Goal: Task Accomplishment & Management: Manage account settings

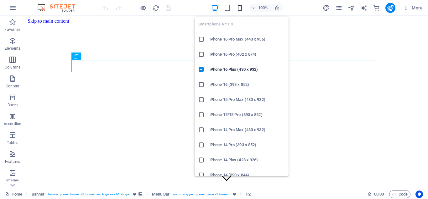
click at [241, 6] on icon "button" at bounding box center [240, 7] width 7 height 7
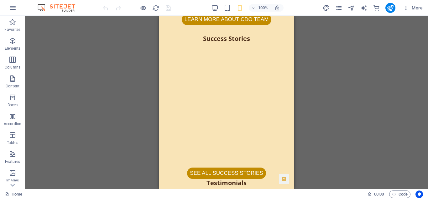
scroll to position [1608, 0]
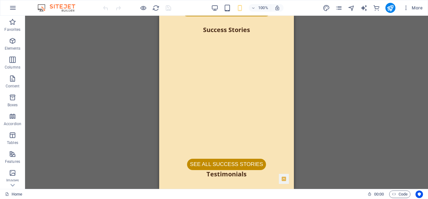
drag, startPoint x: 291, startPoint y: 24, endPoint x: 458, endPoint y: 155, distance: 211.8
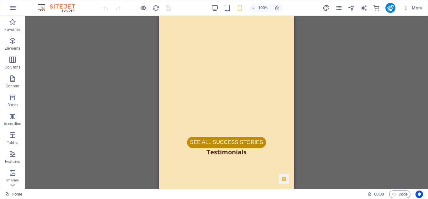
scroll to position [1626, 0]
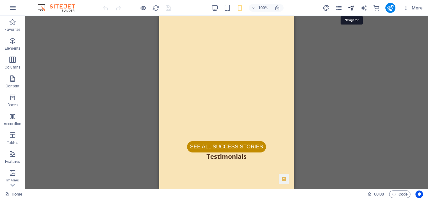
click at [353, 7] on icon "navigator" at bounding box center [351, 7] width 7 height 7
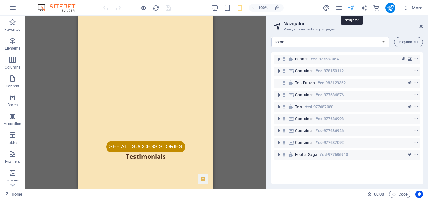
click at [353, 7] on icon "navigator" at bounding box center [351, 7] width 7 height 7
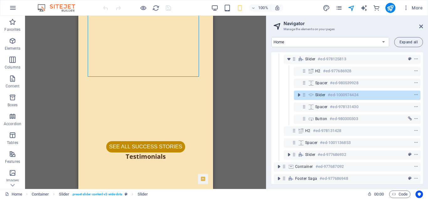
scroll to position [84, 0]
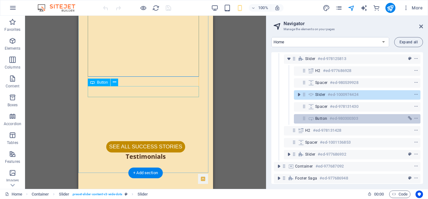
click at [339, 115] on h6 "#ed-980300303" at bounding box center [344, 118] width 28 height 8
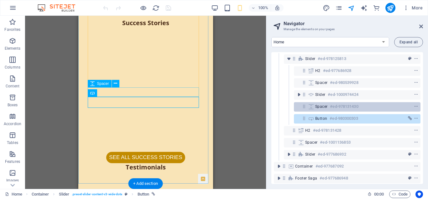
click at [334, 108] on h6 "#ed-978131430" at bounding box center [344, 107] width 28 height 8
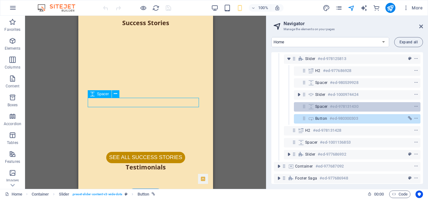
scroll to position [1605, 0]
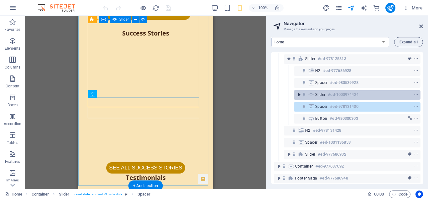
click at [298, 94] on icon "toggle-expand" at bounding box center [299, 94] width 6 height 6
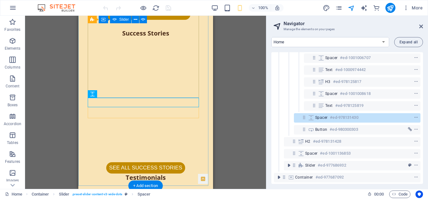
scroll to position [218, 0]
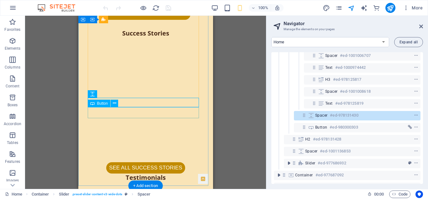
click at [132, 162] on div "See All Success stories" at bounding box center [146, 167] width 116 height 11
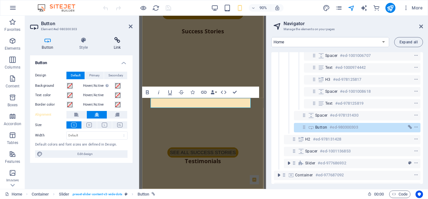
click at [115, 40] on icon at bounding box center [117, 40] width 31 height 6
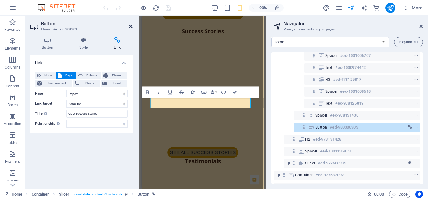
click at [130, 26] on icon at bounding box center [131, 26] width 4 height 5
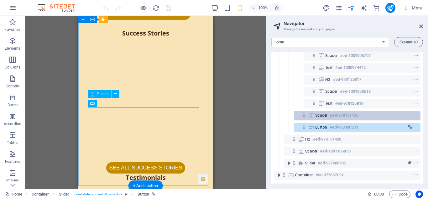
click at [327, 113] on span "Spacer" at bounding box center [322, 115] width 12 height 5
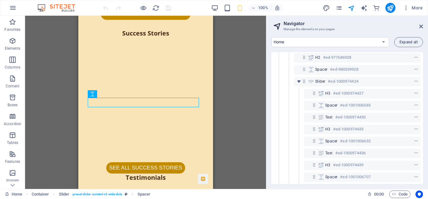
scroll to position [97, 0]
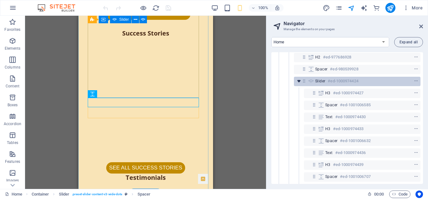
click at [299, 81] on icon "toggle-expand" at bounding box center [299, 81] width 6 height 6
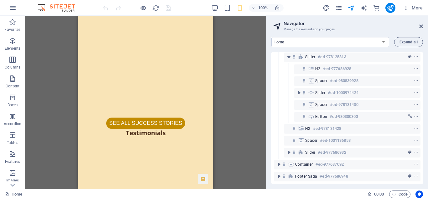
scroll to position [1636, 0]
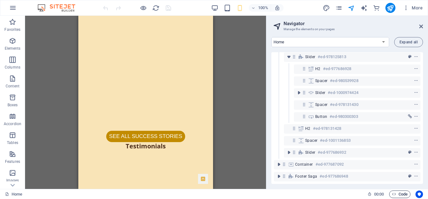
click at [401, 193] on span "Code" at bounding box center [400, 194] width 16 height 8
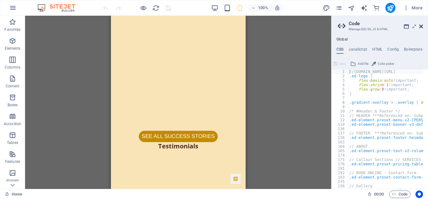
click at [421, 24] on icon at bounding box center [422, 26] width 4 height 5
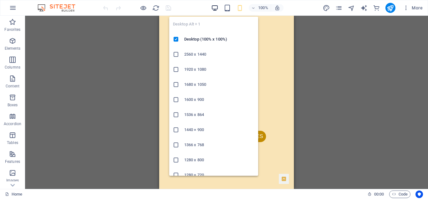
click at [214, 6] on icon "button" at bounding box center [214, 7] width 7 height 7
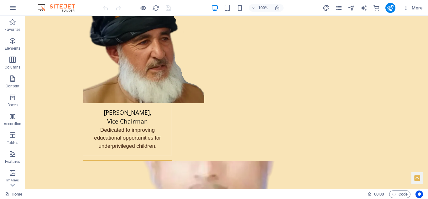
scroll to position [0, 0]
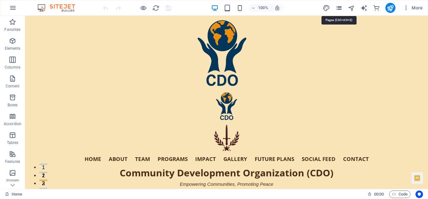
click at [342, 7] on icon "pages" at bounding box center [339, 7] width 7 height 7
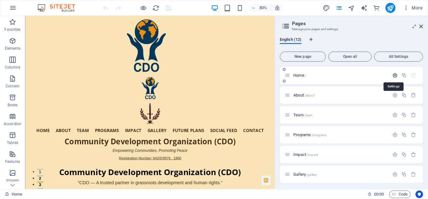
click at [394, 73] on icon "button" at bounding box center [395, 74] width 5 height 5
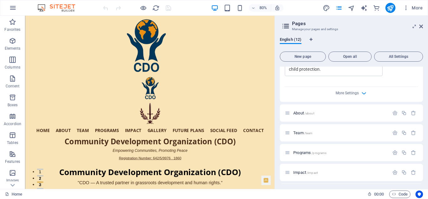
scroll to position [270, 0]
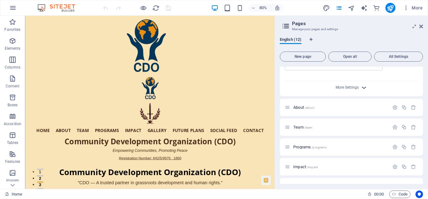
click at [364, 87] on icon "button" at bounding box center [364, 87] width 7 height 7
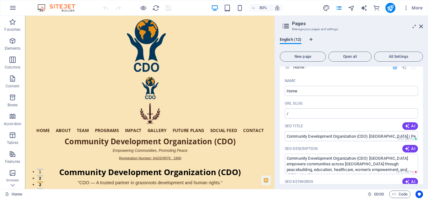
scroll to position [0, 0]
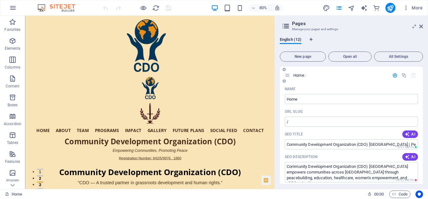
click at [394, 74] on icon "button" at bounding box center [395, 74] width 5 height 5
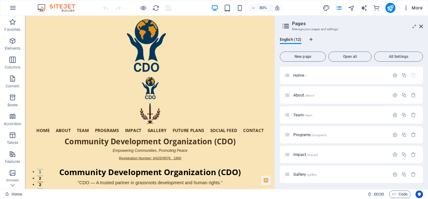
click at [418, 8] on span "More" at bounding box center [413, 8] width 20 height 6
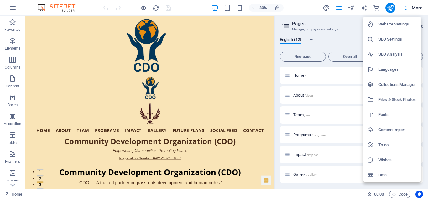
click at [394, 25] on h6 "Website Settings" at bounding box center [398, 24] width 39 height 8
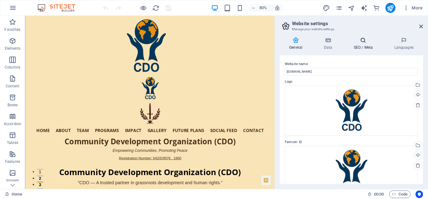
click at [364, 41] on icon at bounding box center [363, 40] width 38 height 6
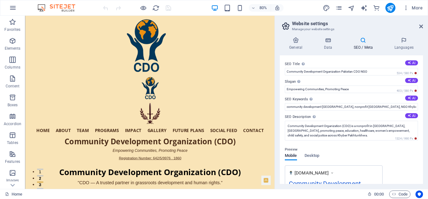
drag, startPoint x: 422, startPoint y: 90, endPoint x: 422, endPoint y: 100, distance: 10.7
click at [422, 100] on div "SEO Title The title of your website - make it something that stands out in sear…" at bounding box center [351, 119] width 143 height 128
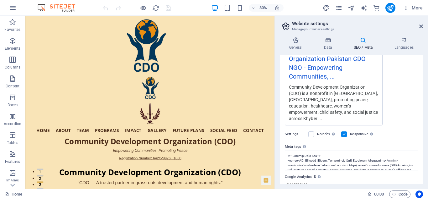
scroll to position [154, 0]
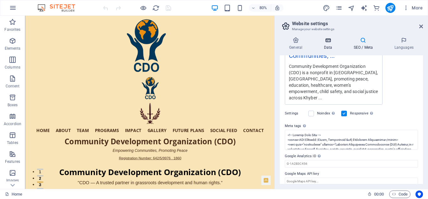
click at [331, 40] on icon at bounding box center [328, 40] width 27 height 6
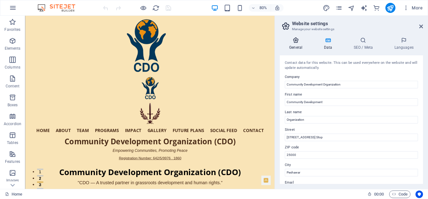
click at [298, 42] on icon at bounding box center [296, 40] width 32 height 6
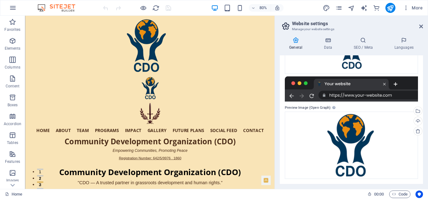
scroll to position [0, 0]
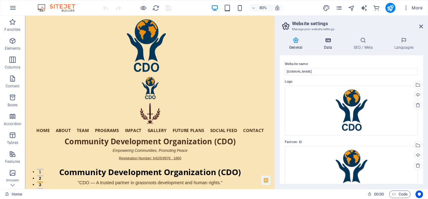
click at [332, 39] on icon at bounding box center [328, 40] width 27 height 6
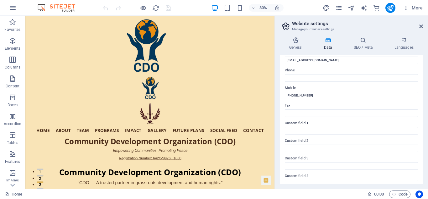
scroll to position [130, 0]
click at [301, 129] on input "Custom field 1" at bounding box center [351, 130] width 133 height 8
type input "R"
click at [417, 6] on span "More" at bounding box center [413, 8] width 20 height 6
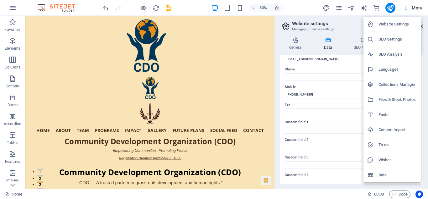
click at [396, 22] on h6 "Website Settings" at bounding box center [398, 24] width 39 height 8
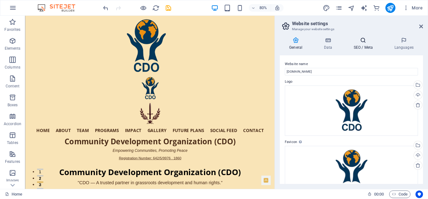
click at [364, 44] on h4 "SEO / Meta" at bounding box center [364, 43] width 41 height 13
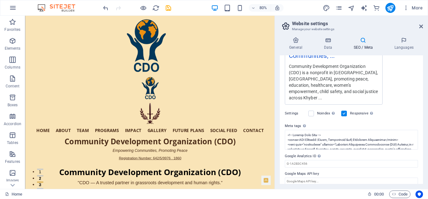
drag, startPoint x: 423, startPoint y: 134, endPoint x: 423, endPoint y: 141, distance: 6.3
click at [423, 141] on div "General Data SEO / Meta Languages Website name [DOMAIN_NAME] Logo Drag files he…" at bounding box center [351, 110] width 153 height 157
click at [406, 134] on textarea "Meta tags Enter HTML code here that will be placed inside the tags of your webs…" at bounding box center [351, 140] width 133 height 20
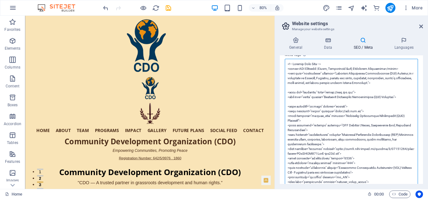
scroll to position [333, 0]
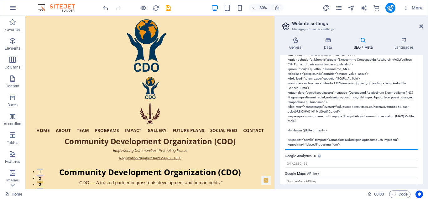
click at [330, 124] on textarea "Meta tags Enter HTML code here that will be placed inside the tags of your webs…" at bounding box center [351, 50] width 133 height 199
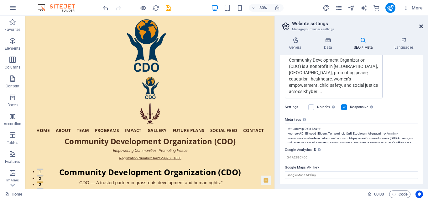
scroll to position [154, 0]
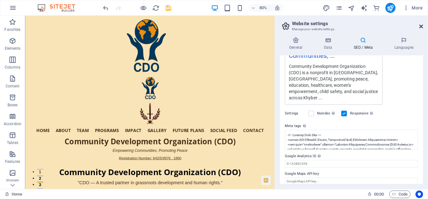
click at [422, 25] on icon at bounding box center [422, 26] width 4 height 5
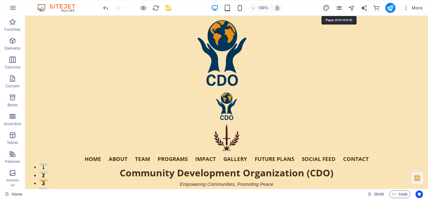
click at [340, 6] on icon "pages" at bounding box center [339, 7] width 7 height 7
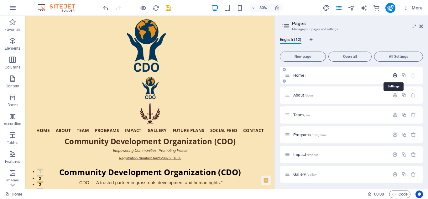
click at [395, 74] on icon "button" at bounding box center [395, 74] width 5 height 5
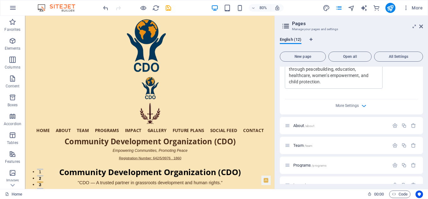
scroll to position [256, 0]
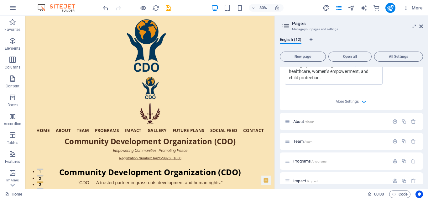
click at [359, 100] on div "More Settings" at bounding box center [351, 100] width 133 height 10
click at [364, 103] on icon "button" at bounding box center [364, 101] width 7 height 7
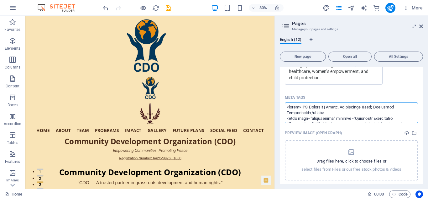
click at [353, 114] on textarea "Meta tags ​" at bounding box center [351, 112] width 133 height 20
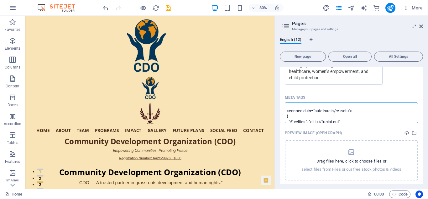
scroll to position [376, 0]
paste textarea "<style> [aria-hidden="true"] a, [aria-hidden="true"] button { pointer-events: n…"
type textarea "<lorem>IPS Dolorsit | Ametc, Adipiscinge &sed; Doeiusmod Temporincid</utlab> <e…"
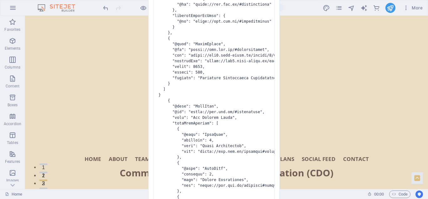
drag, startPoint x: 235, startPoint y: 81, endPoint x: 211, endPoint y: 82, distance: 23.2
click at [211, 82] on pre at bounding box center [214, 99] width 122 height 1529
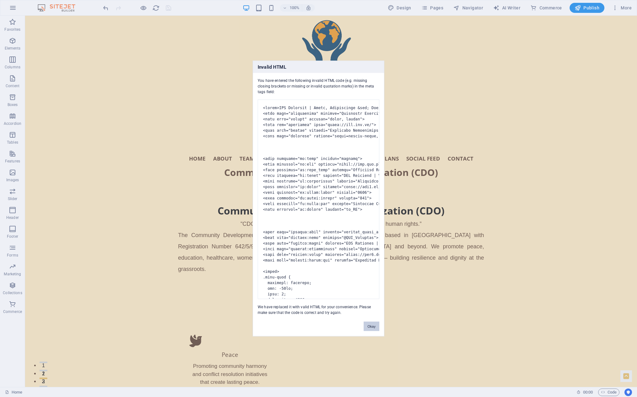
click at [371, 198] on button "Okay" at bounding box center [372, 326] width 16 height 9
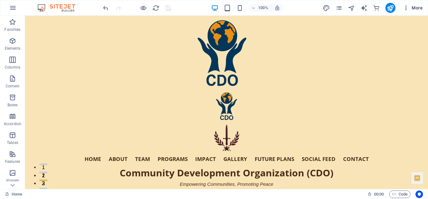
click at [419, 4] on button "More" at bounding box center [413, 8] width 25 height 10
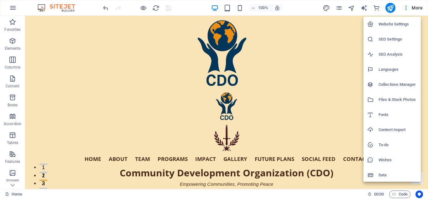
click at [399, 24] on h6 "Website Settings" at bounding box center [398, 24] width 39 height 8
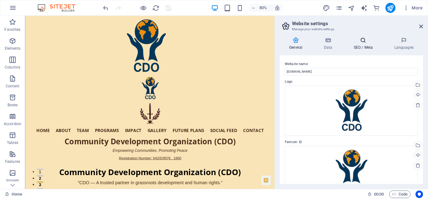
click at [360, 45] on h4 "SEO / Meta" at bounding box center [364, 43] width 41 height 13
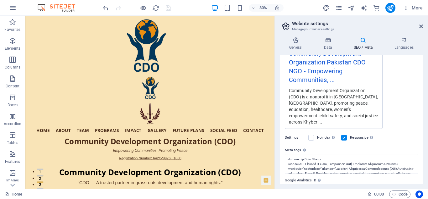
scroll to position [154, 0]
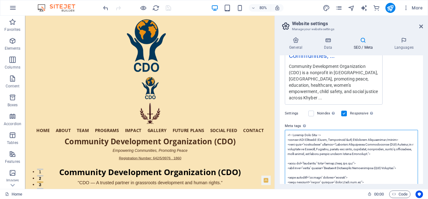
click at [422, 26] on icon at bounding box center [422, 26] width 4 height 5
